Goal: Task Accomplishment & Management: Manage account settings

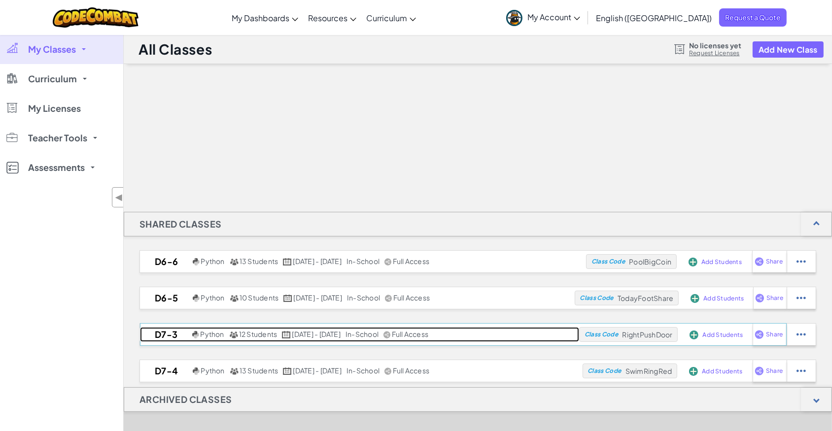
click at [242, 336] on span "12 Students" at bounding box center [258, 334] width 38 height 9
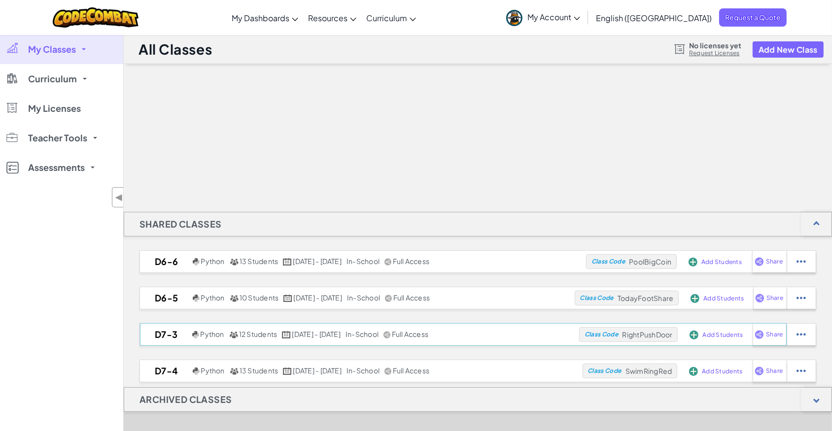
select select "Progress (High to Low)"
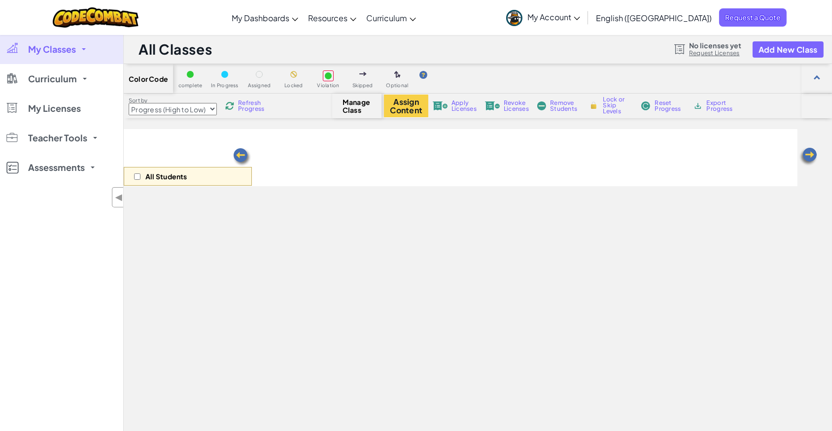
select select "5789587aad86a6efb573701f"
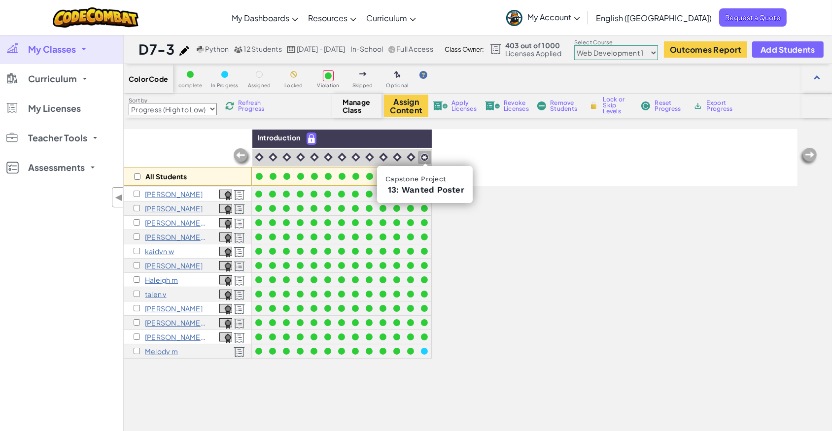
click at [426, 155] on img at bounding box center [424, 157] width 8 height 8
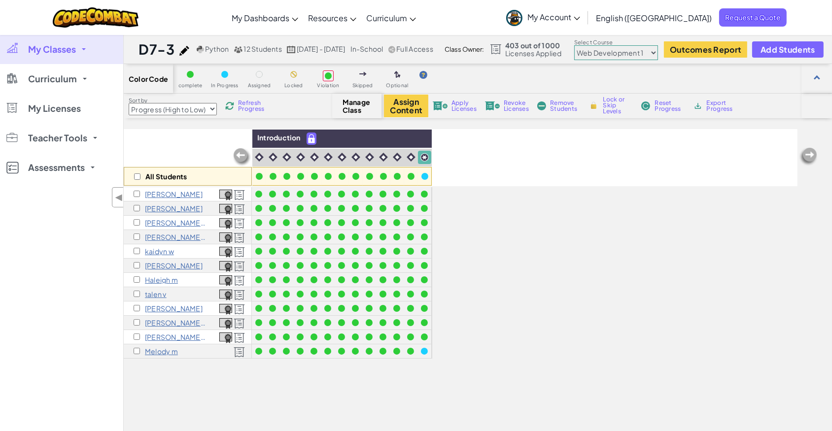
click at [426, 155] on img at bounding box center [424, 157] width 8 height 8
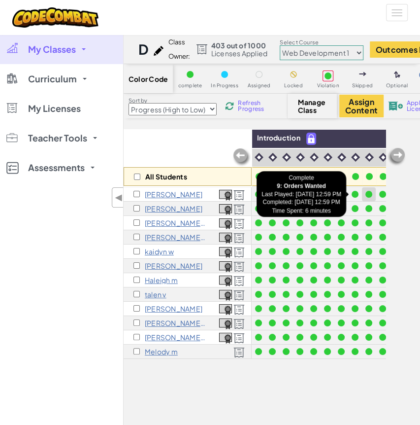
click at [372, 195] on div at bounding box center [369, 194] width 11 height 11
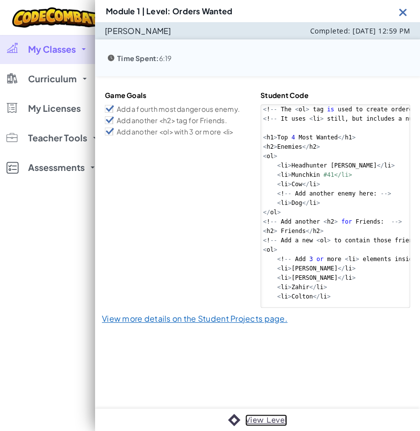
click at [256, 412] on div "View Level" at bounding box center [257, 420] width 325 height 22
click at [282, 418] on link "View Level" at bounding box center [266, 421] width 42 height 12
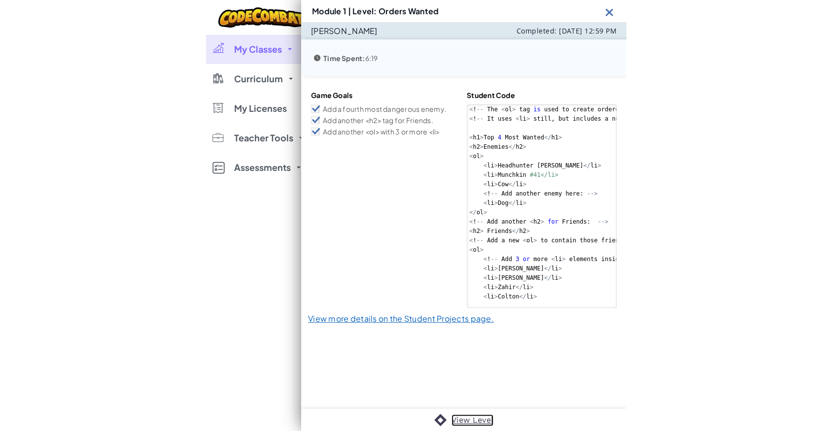
scroll to position [89, 0]
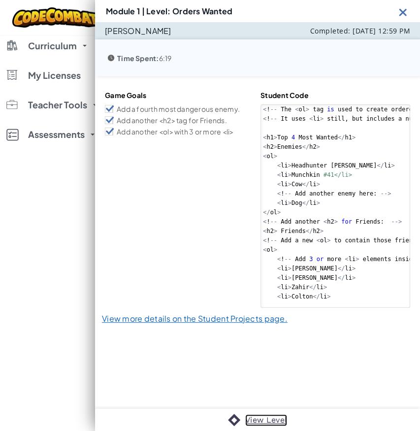
click at [258, 419] on link "View Level" at bounding box center [266, 421] width 42 height 12
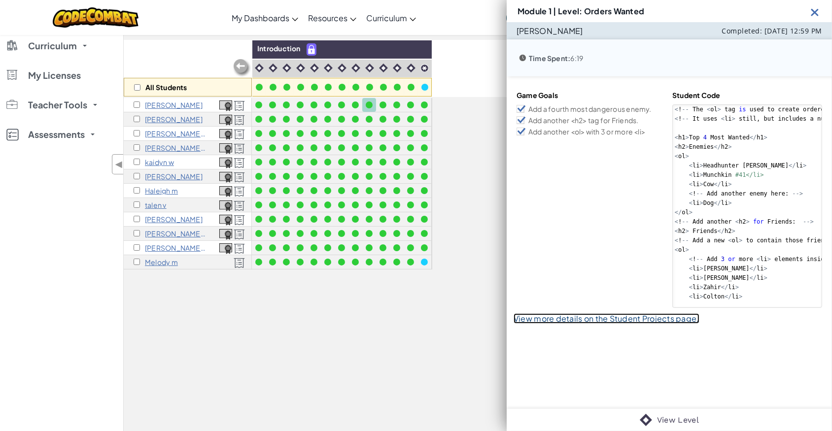
click at [588, 319] on link "View more details on the Student Projects page." at bounding box center [607, 318] width 186 height 10
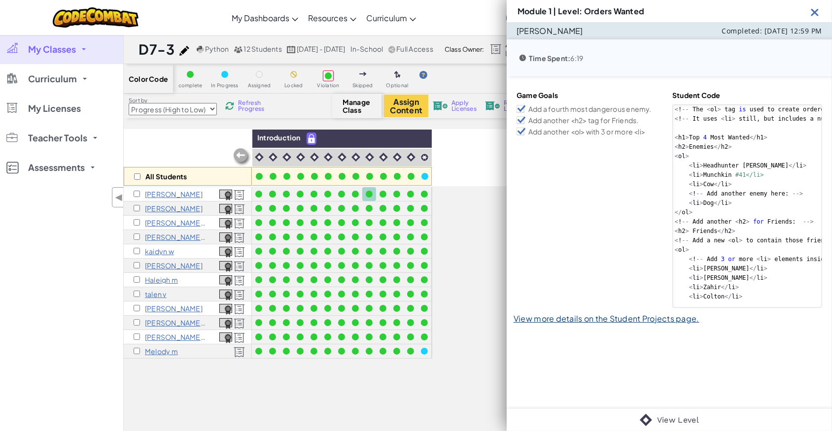
select select "5789587aad86a6efb573701f"
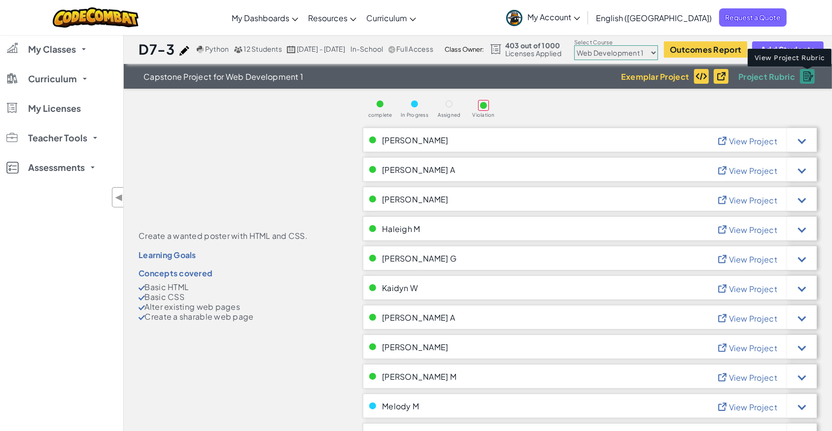
click at [812, 78] on img at bounding box center [808, 76] width 10 height 10
click at [566, 127] on div "complete In Progress Assigned Violation [PERSON_NAME] View Project Game Goals C…" at bounding box center [590, 283] width 454 height 389
click at [804, 79] on img at bounding box center [808, 76] width 10 height 10
click at [805, 77] on img at bounding box center [808, 76] width 10 height 10
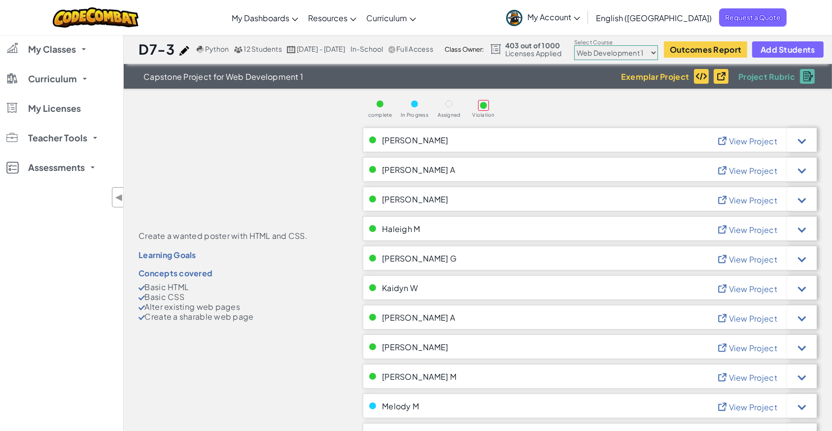
drag, startPoint x: 805, startPoint y: 77, endPoint x: 650, endPoint y: 100, distance: 157.0
click at [648, 107] on div "complete In Progress Assigned Violation" at bounding box center [590, 108] width 454 height 19
click at [721, 74] on img at bounding box center [723, 75] width 15 height 10
click at [802, 138] on div at bounding box center [802, 140] width 8 height 8
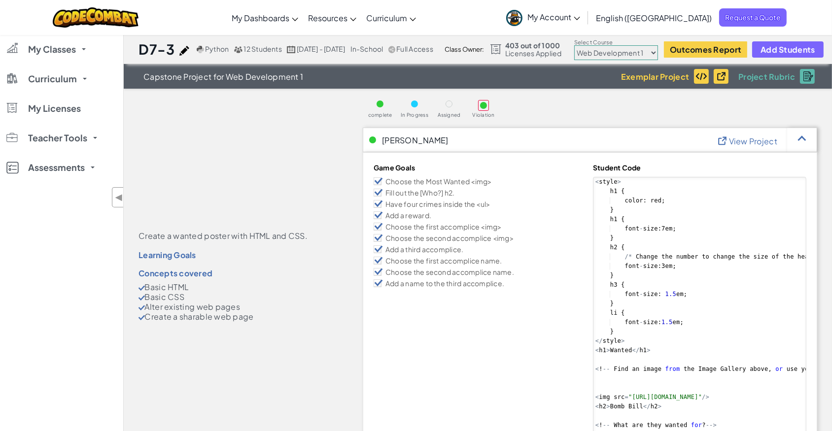
click at [734, 142] on span "View Project" at bounding box center [753, 141] width 48 height 10
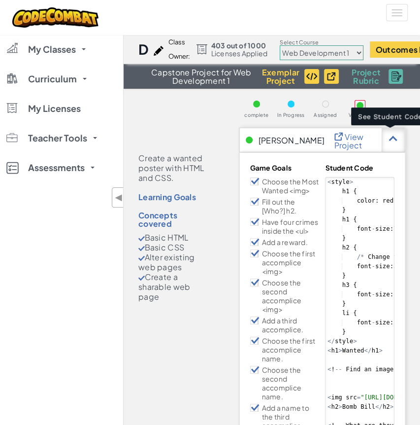
click at [389, 140] on div at bounding box center [393, 140] width 8 height 8
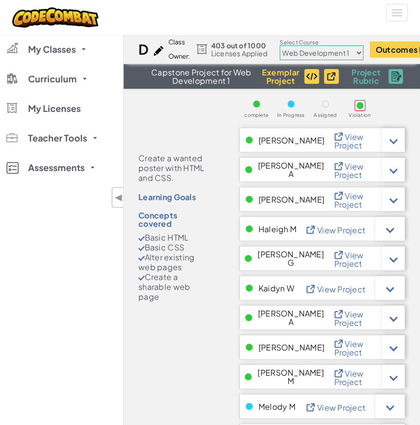
click at [335, 172] on span "View Project" at bounding box center [350, 170] width 30 height 19
click at [336, 202] on span "View Project" at bounding box center [350, 200] width 30 height 19
click at [344, 227] on span "View Project" at bounding box center [341, 230] width 48 height 10
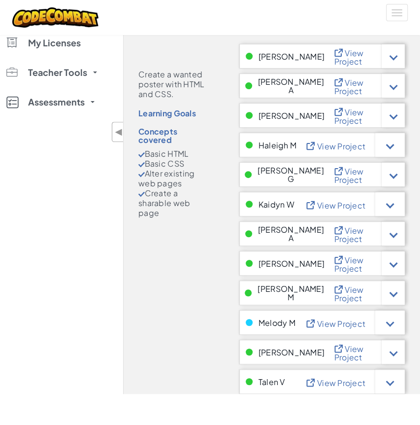
scroll to position [89, 0]
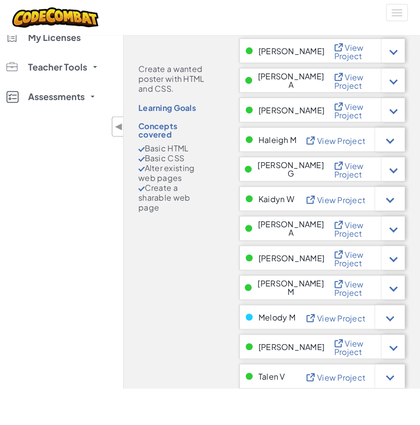
click at [348, 162] on div "View Project" at bounding box center [365, 169] width 80 height 25
click at [348, 171] on span "View Project" at bounding box center [350, 170] width 30 height 19
click at [359, 172] on span "View Project" at bounding box center [350, 170] width 30 height 19
click at [345, 200] on span "View Project" at bounding box center [341, 200] width 48 height 10
click at [325, 235] on div "View Project" at bounding box center [365, 228] width 80 height 25
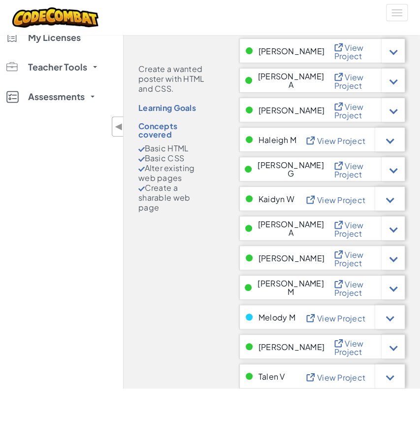
click at [335, 228] on span "View Project" at bounding box center [350, 229] width 30 height 19
click at [335, 262] on span "View Project" at bounding box center [350, 258] width 30 height 19
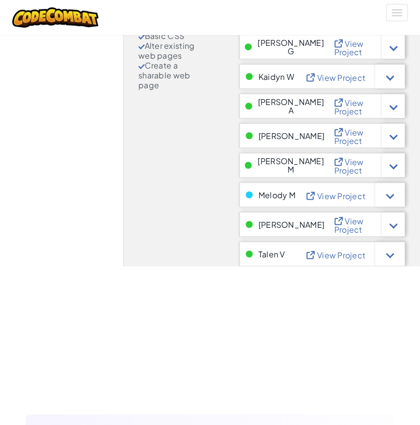
scroll to position [224, 0]
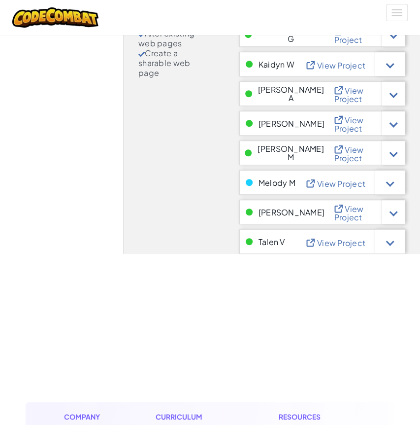
click at [335, 156] on span "View Project" at bounding box center [350, 153] width 30 height 19
click at [343, 188] on div "View Project" at bounding box center [355, 182] width 100 height 25
click at [310, 184] on img at bounding box center [312, 182] width 15 height 10
click at [287, 245] on div "talen v View Project" at bounding box center [323, 241] width 166 height 25
click at [329, 246] on span "View Project" at bounding box center [341, 243] width 48 height 10
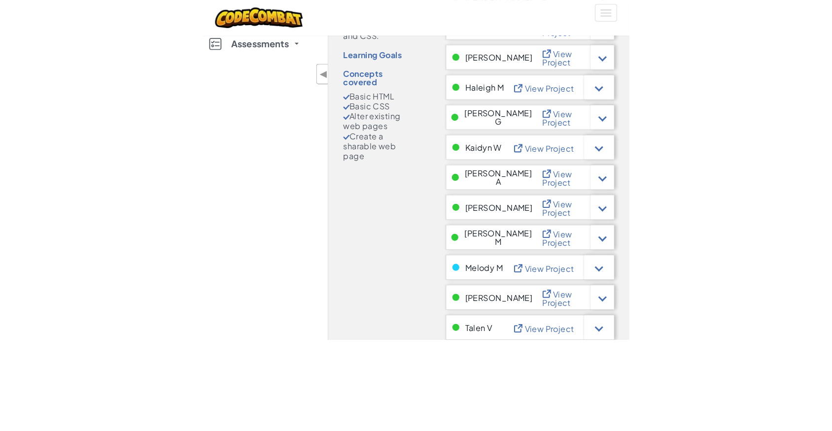
scroll to position [0, 0]
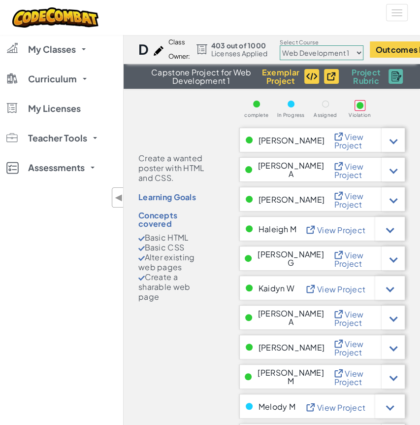
click at [146, 43] on h1 "D7-3" at bounding box center [144, 49] width 10 height 19
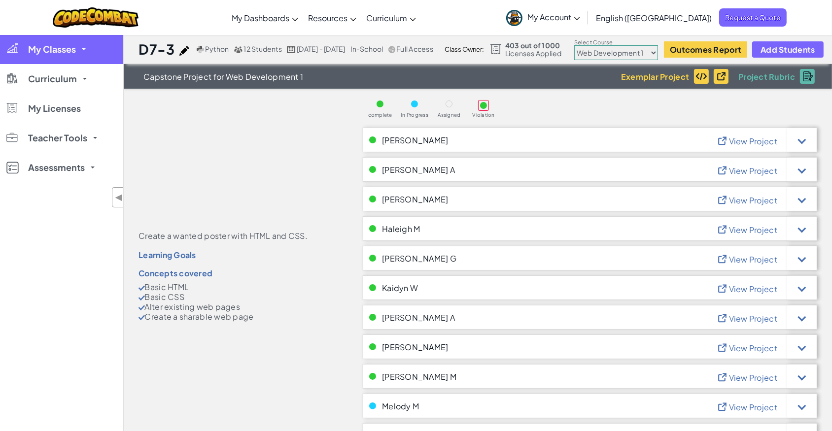
click at [26, 50] on link "My Classes" at bounding box center [61, 50] width 123 height 30
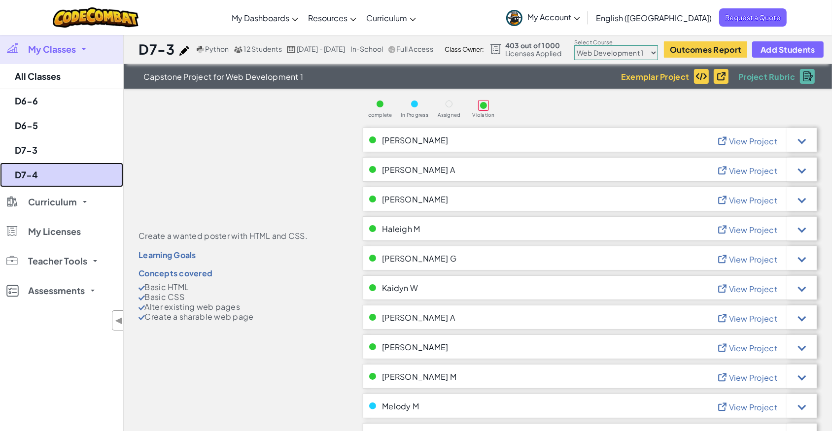
click at [54, 174] on link "D7-4" at bounding box center [61, 175] width 123 height 25
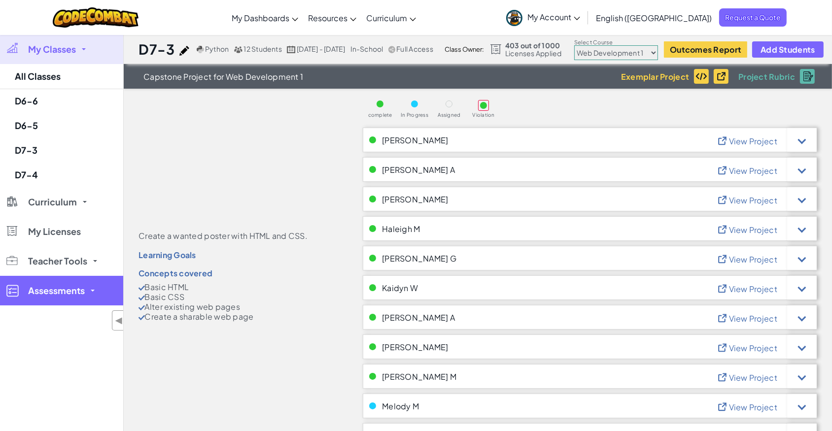
select select "5789587aad86a6efb573701f"
select select "Progress (High to Low)"
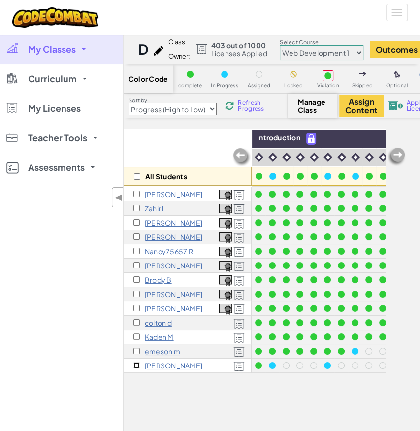
click at [138, 364] on input "checkbox" at bounding box center [137, 365] width 6 height 6
checkbox input "true"
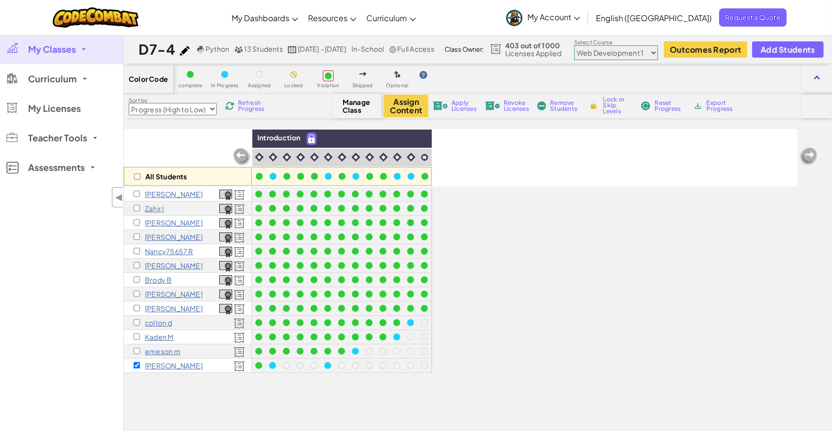
click at [560, 110] on span "Remove Students" at bounding box center [565, 106] width 30 height 12
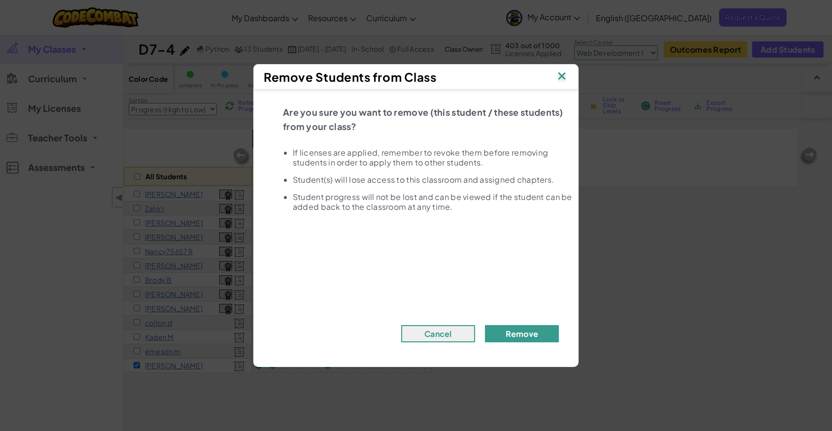
click at [532, 335] on button "Remove" at bounding box center [522, 333] width 74 height 17
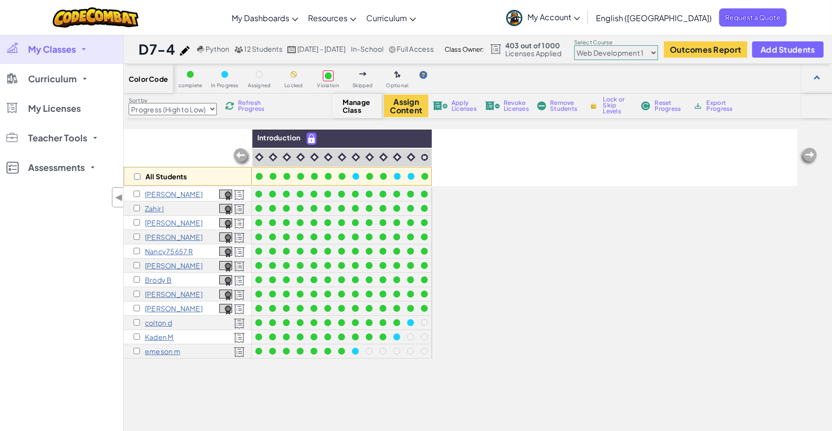
click at [136, 342] on div "Kaden M" at bounding box center [188, 337] width 128 height 14
click at [135, 337] on input "checkbox" at bounding box center [137, 337] width 6 height 6
checkbox input "true"
click at [557, 107] on span "Remove Students" at bounding box center [565, 106] width 30 height 12
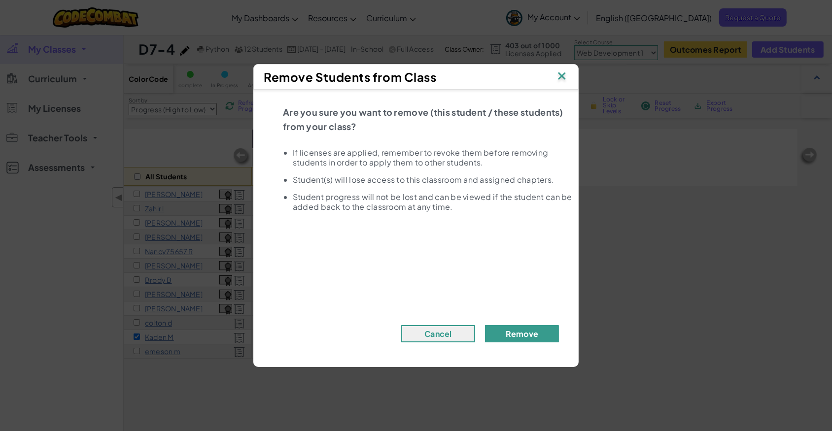
click at [506, 337] on button "Remove" at bounding box center [522, 333] width 74 height 17
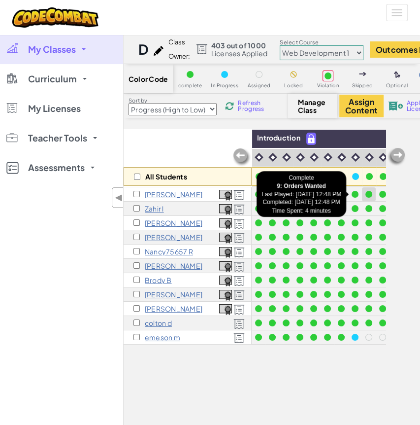
click at [369, 193] on div at bounding box center [369, 194] width 7 height 7
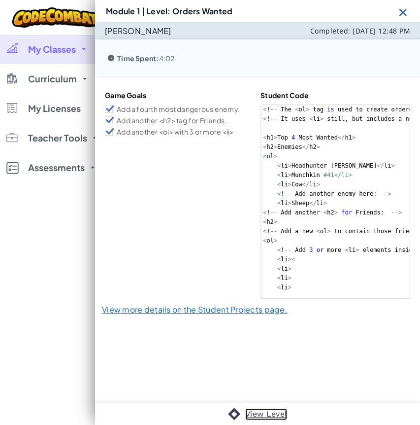
click at [260, 414] on div "View Level" at bounding box center [257, 414] width 325 height 22
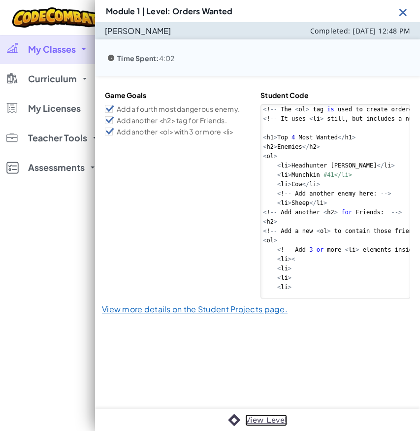
click at [262, 419] on link "View Level" at bounding box center [266, 421] width 42 height 12
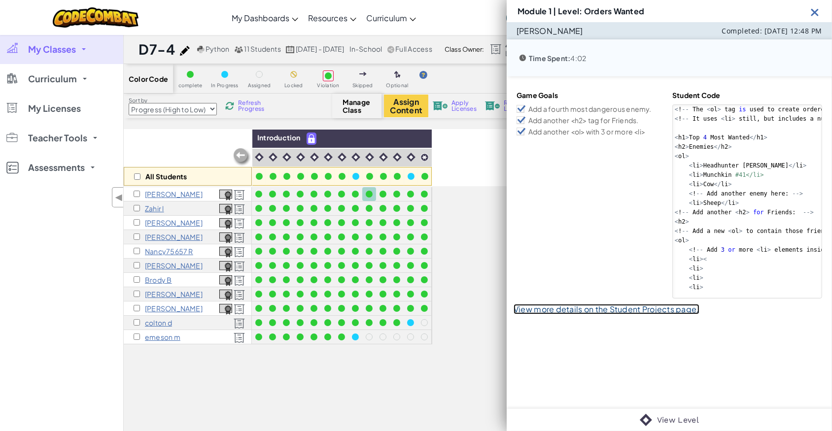
click at [614, 309] on link "View more details on the Student Projects page." at bounding box center [607, 309] width 186 height 10
select select "5789587aad86a6efb573701f"
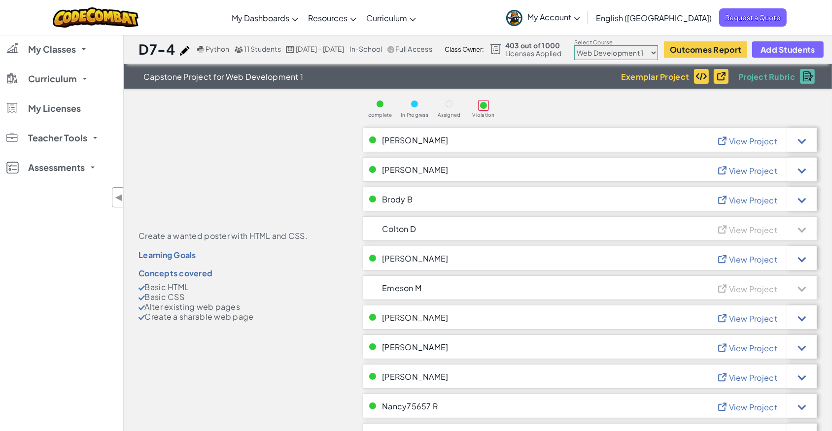
click at [152, 56] on h1 "D7-4" at bounding box center [157, 49] width 36 height 19
click at [169, 46] on h1 "D7-4" at bounding box center [157, 49] width 36 height 19
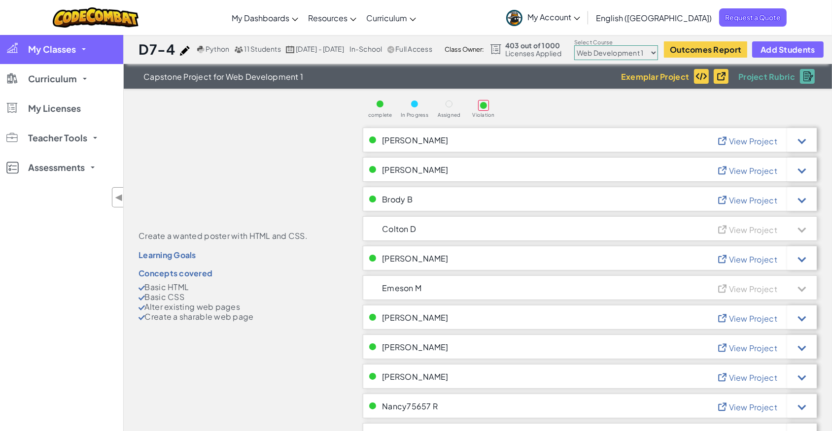
click at [52, 59] on link "My Classes" at bounding box center [61, 50] width 123 height 30
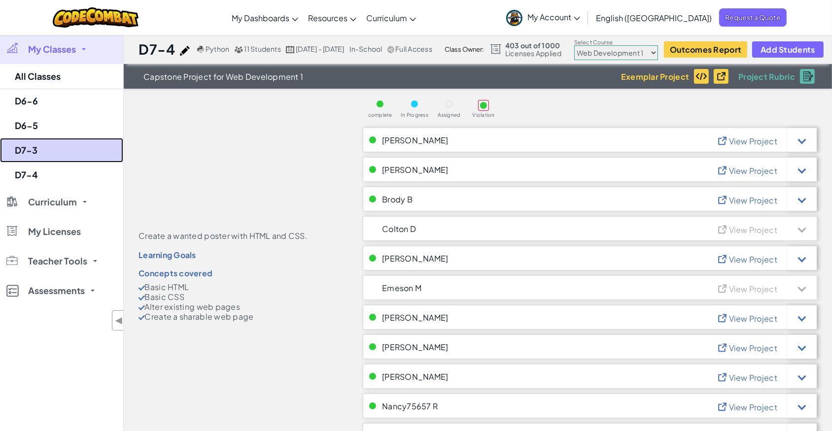
click at [51, 154] on link "D7-3" at bounding box center [61, 150] width 123 height 25
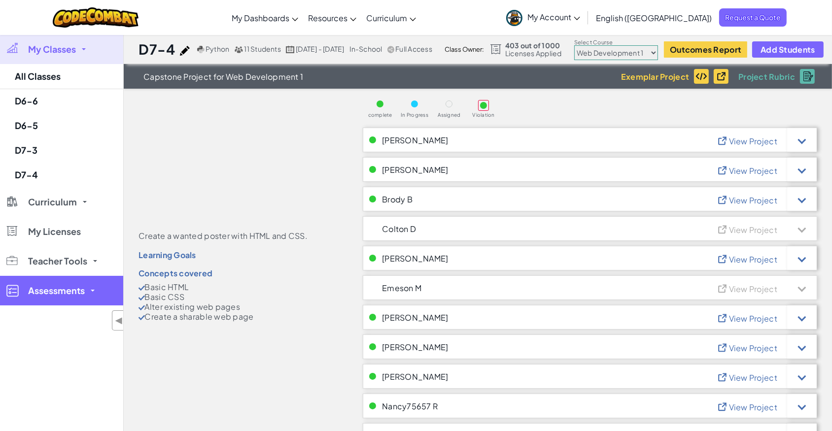
select select "5789587aad86a6efb573701f"
select select "Progress (High to Low)"
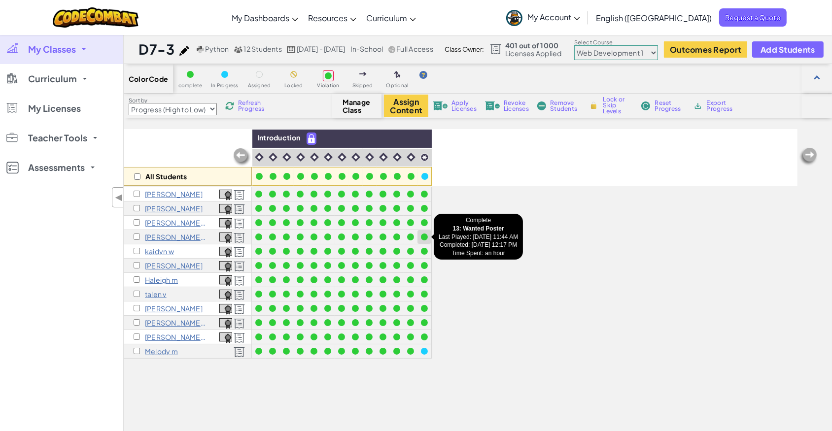
click at [421, 236] on div at bounding box center [424, 237] width 7 height 7
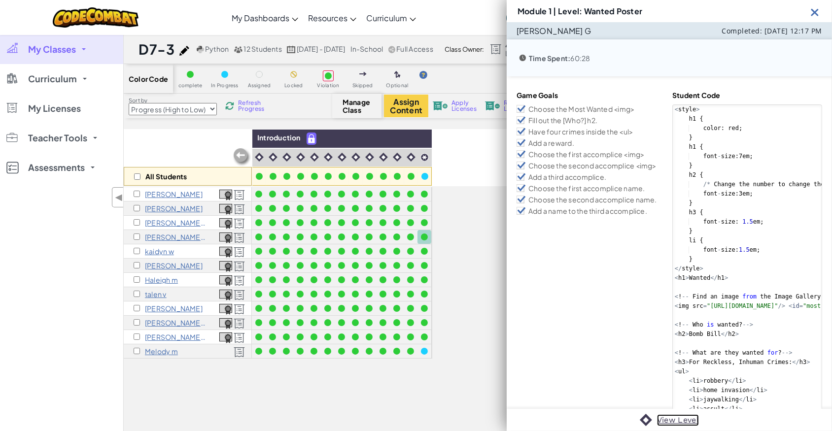
click at [665, 418] on link "View Level" at bounding box center [678, 421] width 42 height 12
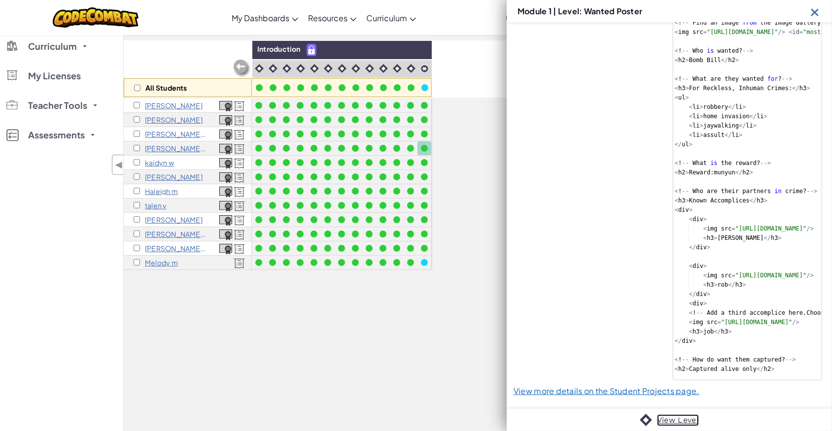
scroll to position [89, 0]
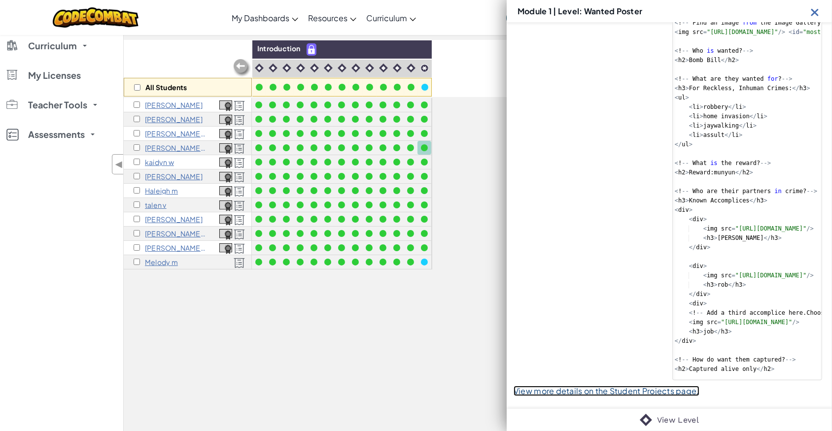
click at [619, 389] on link "View more details on the Student Projects page." at bounding box center [607, 391] width 186 height 10
select select "5789587aad86a6efb573701f"
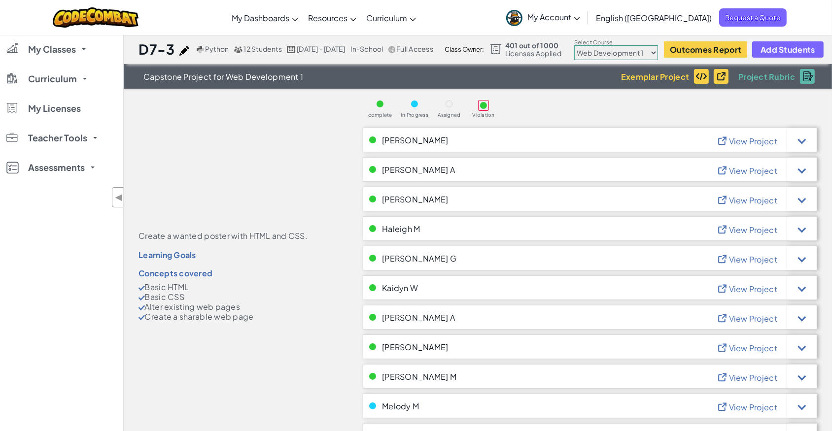
click at [756, 261] on span "View Project" at bounding box center [753, 259] width 48 height 10
click at [807, 259] on div at bounding box center [802, 258] width 30 height 25
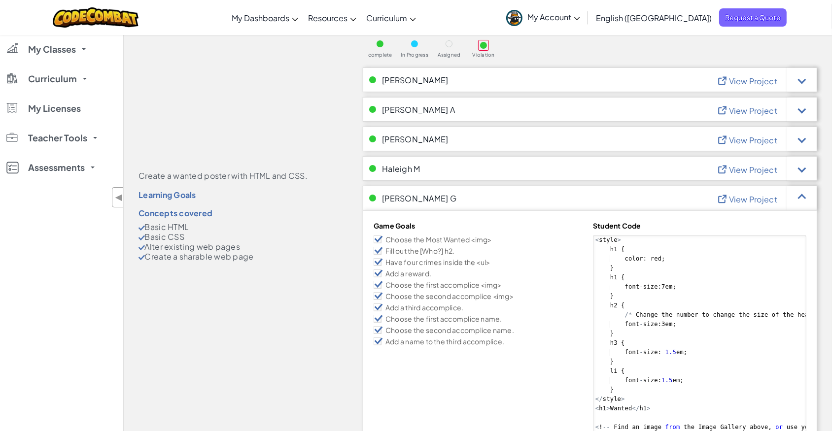
scroll to position [44, 0]
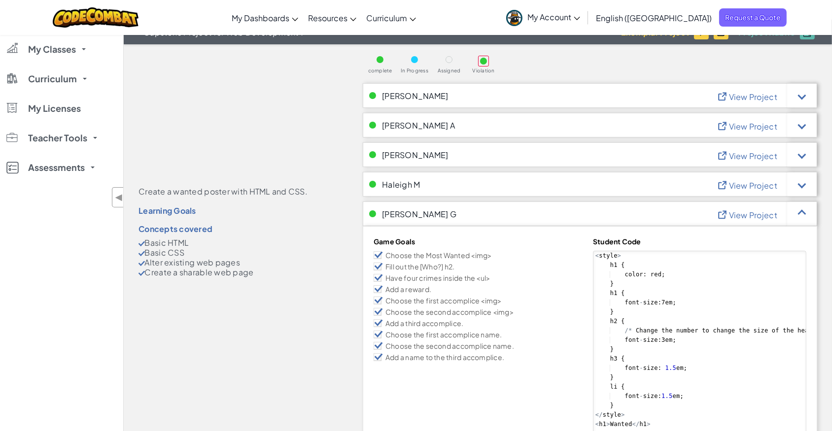
click at [729, 211] on span "View Project" at bounding box center [753, 215] width 48 height 10
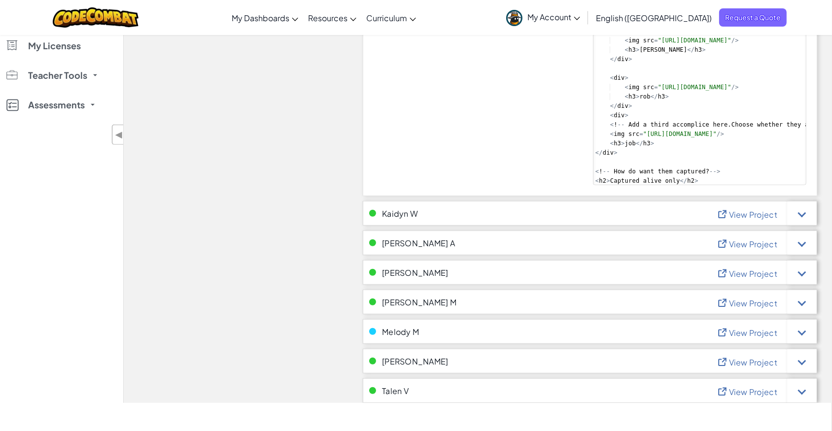
scroll to position [672, 0]
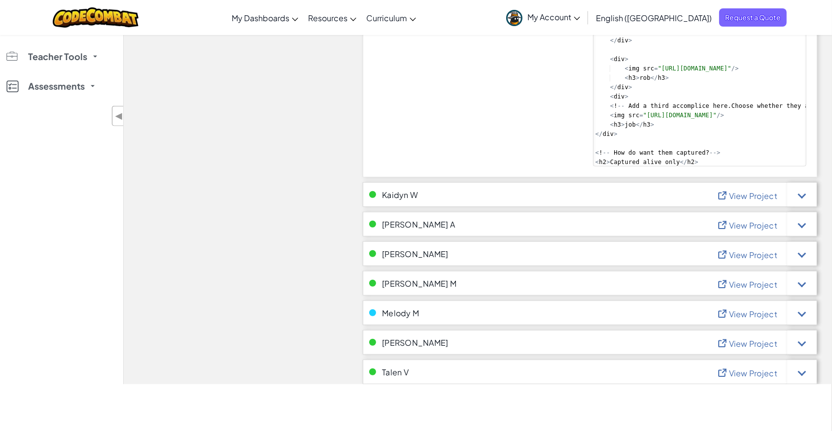
click at [752, 198] on span "View Project" at bounding box center [753, 196] width 48 height 10
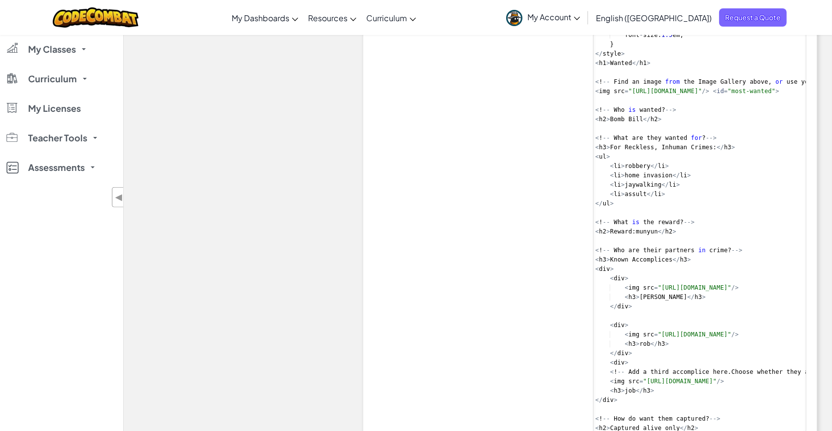
scroll to position [614, 0]
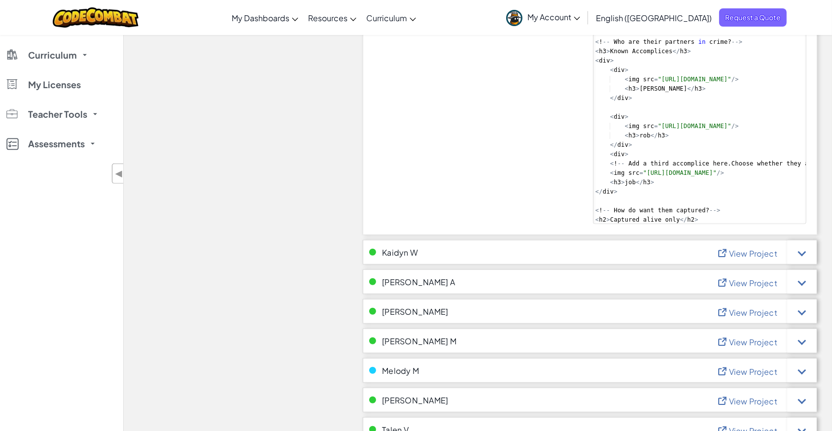
drag, startPoint x: 593, startPoint y: 60, endPoint x: 702, endPoint y: 222, distance: 195.5
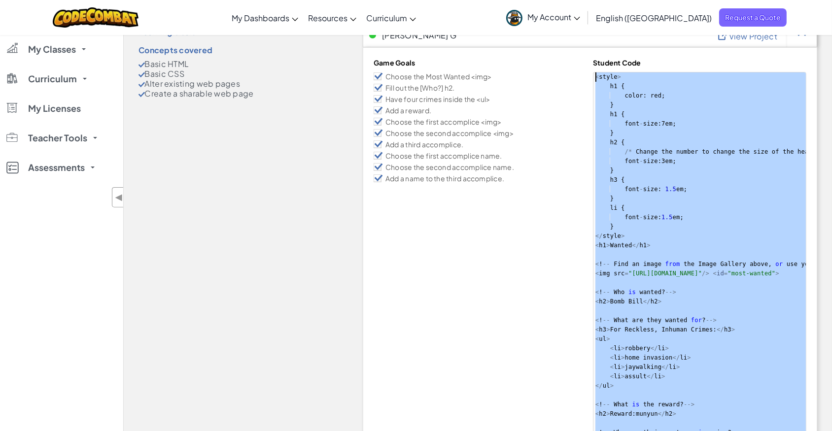
scroll to position [211, 0]
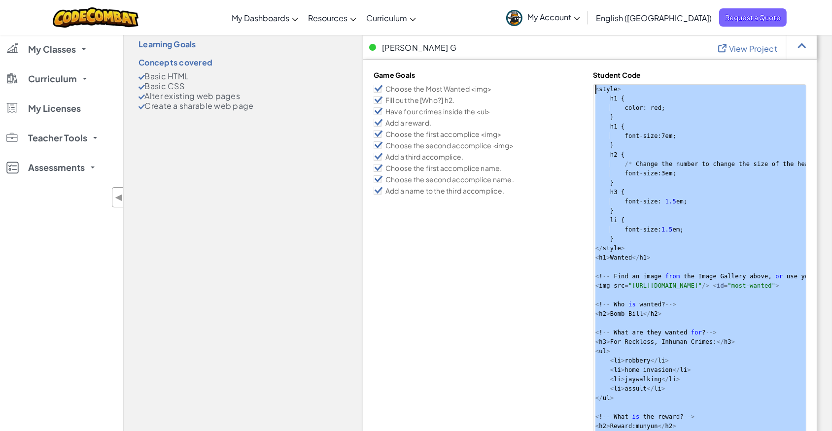
drag, startPoint x: 702, startPoint y: 222, endPoint x: 716, endPoint y: 66, distance: 156.9
click at [716, 66] on div "Game Goals Choose the Most Wanted <img> Fill out the [Who?] h2. Have four crime…" at bounding box center [590, 349] width 454 height 579
type textarea "<style> h1 {"
